Goal: Check status: Check status

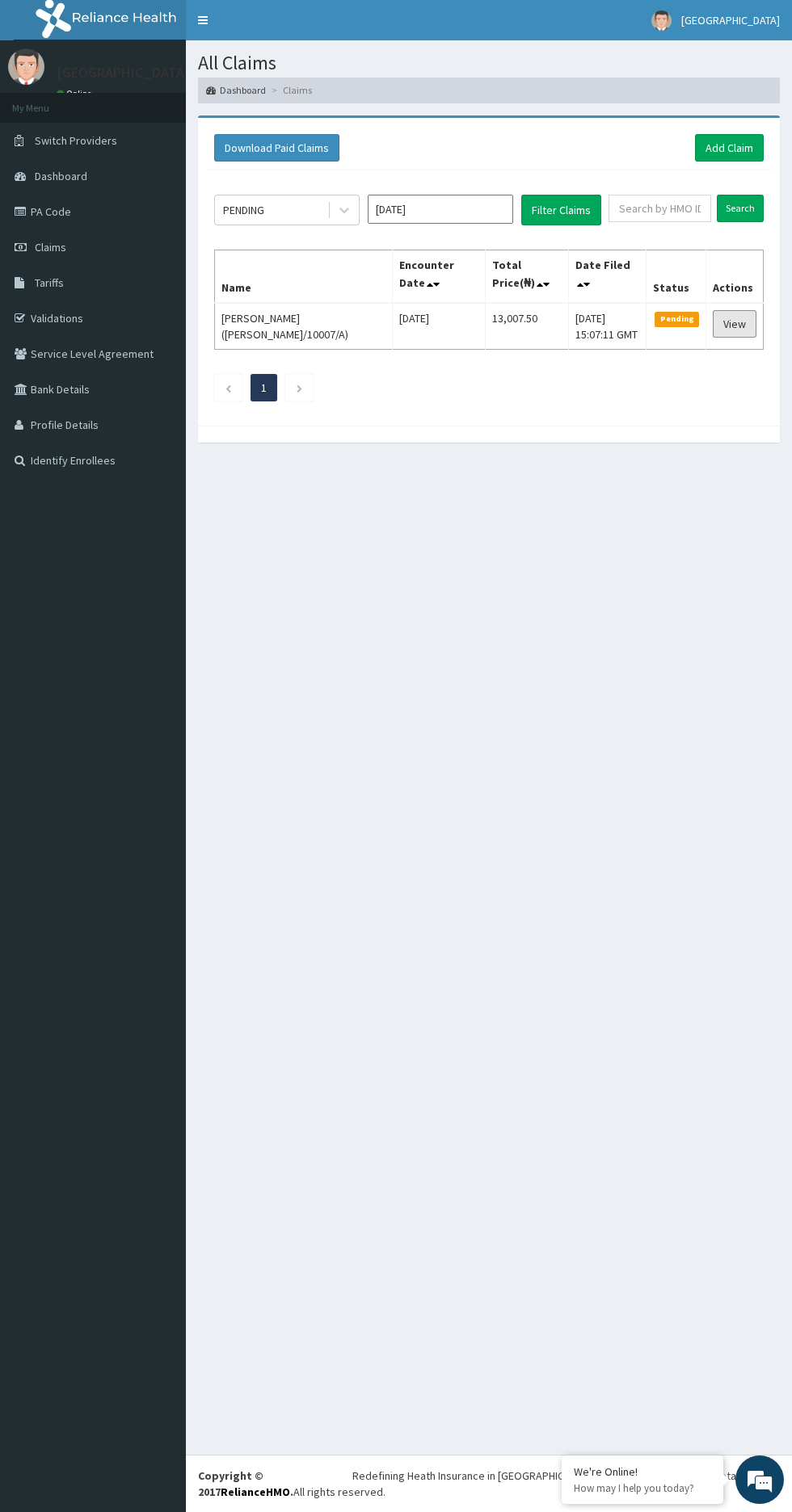
click at [734, 323] on link "View" at bounding box center [734, 323] width 44 height 27
click at [745, 320] on link "View" at bounding box center [734, 323] width 44 height 27
